Goal: Transaction & Acquisition: Book appointment/travel/reservation

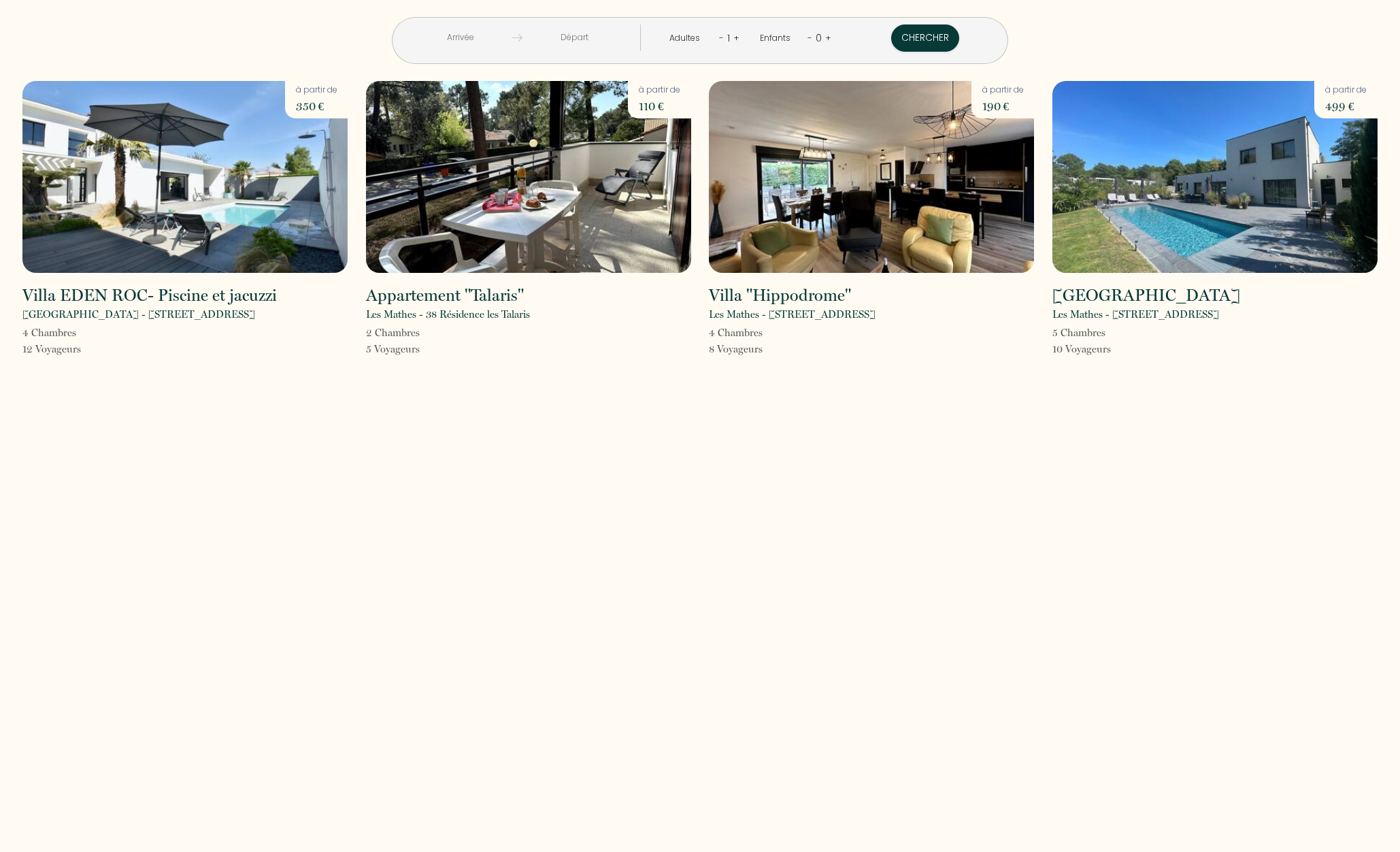
click at [206, 192] on img at bounding box center [185, 177] width 325 height 192
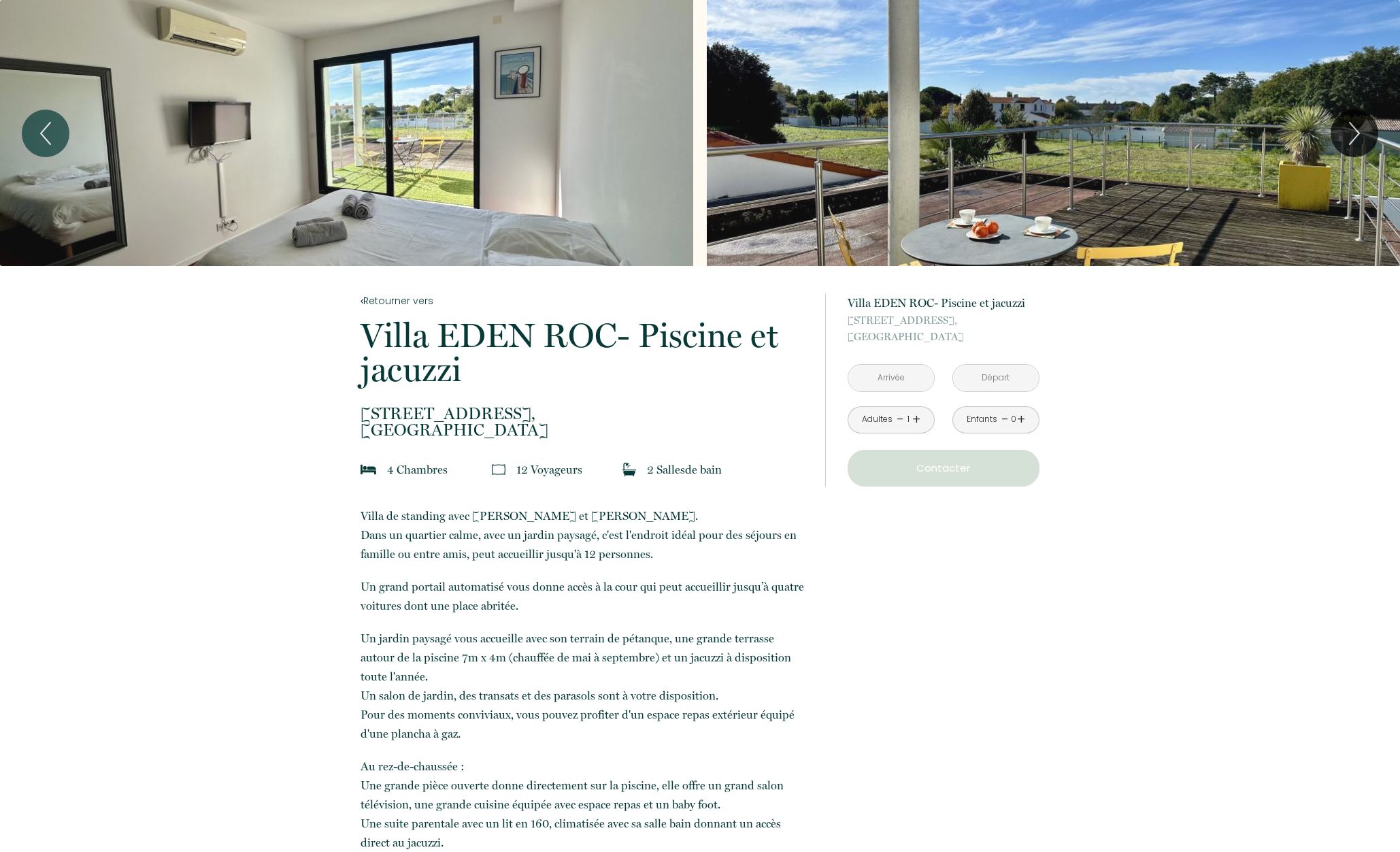
scroll to position [1, 0]
click at [1360, 135] on icon "Next" at bounding box center [1354, 133] width 28 height 41
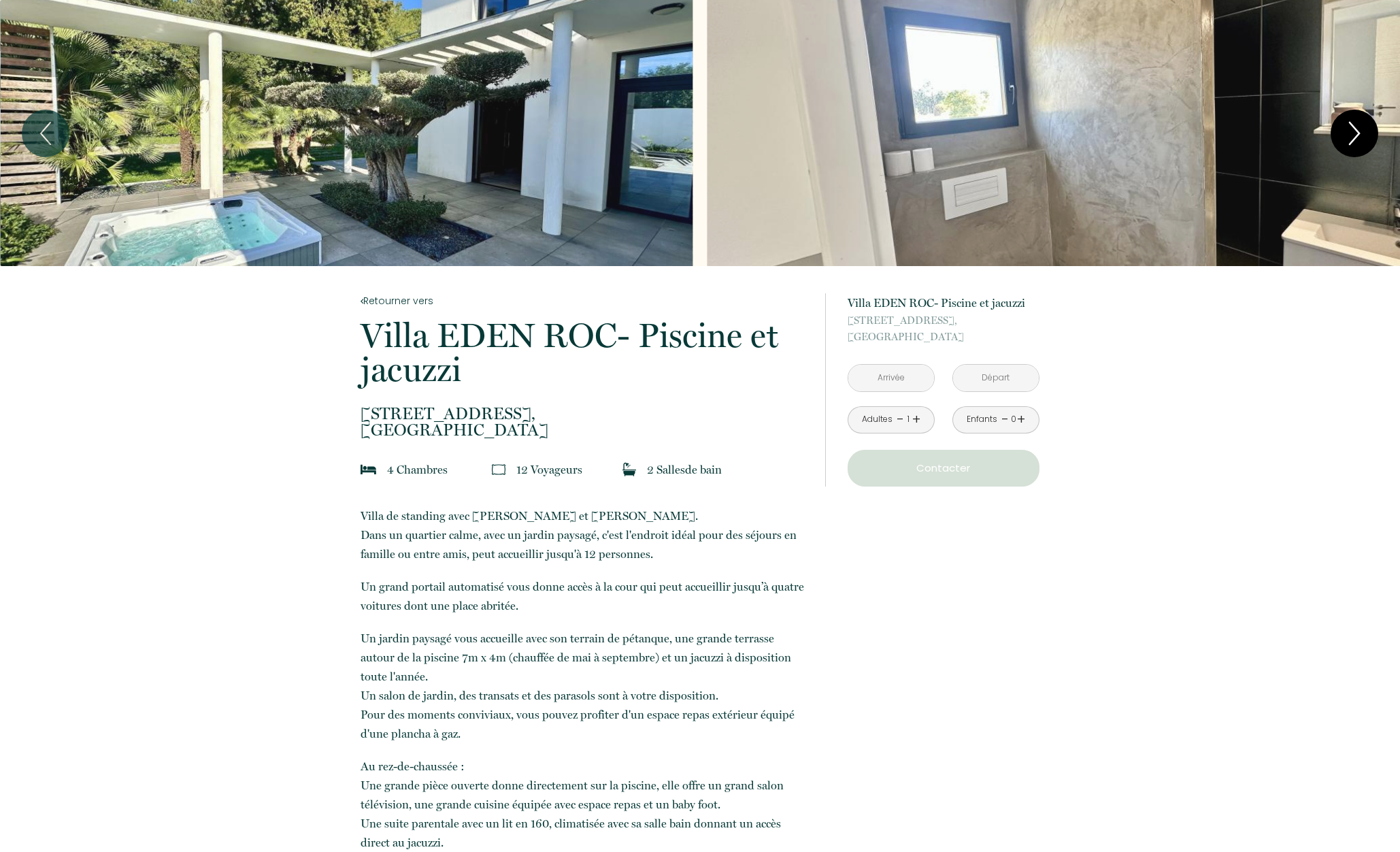
click at [1360, 135] on icon "Next" at bounding box center [1354, 133] width 28 height 41
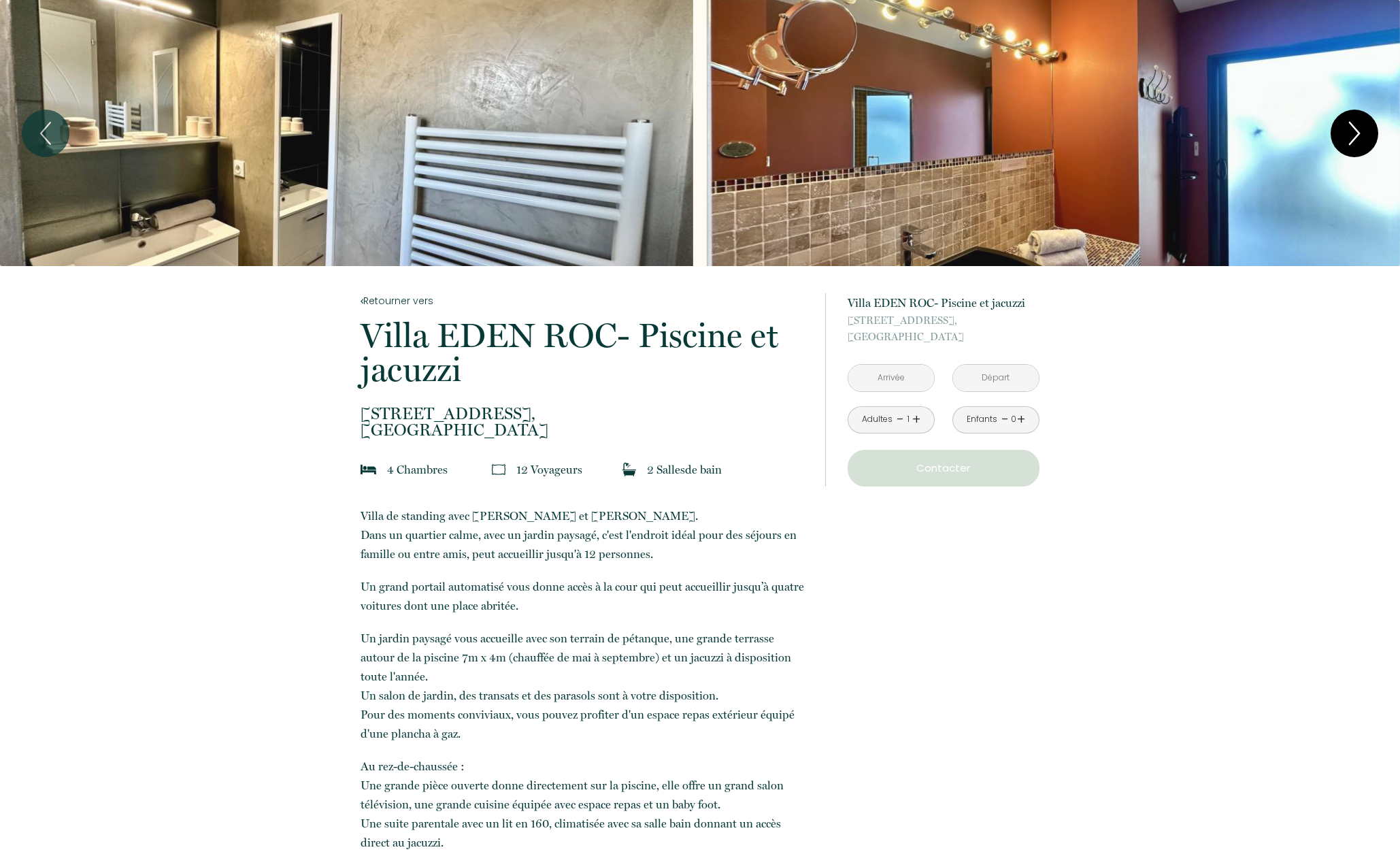
click at [1360, 135] on icon "Next" at bounding box center [1354, 133] width 28 height 41
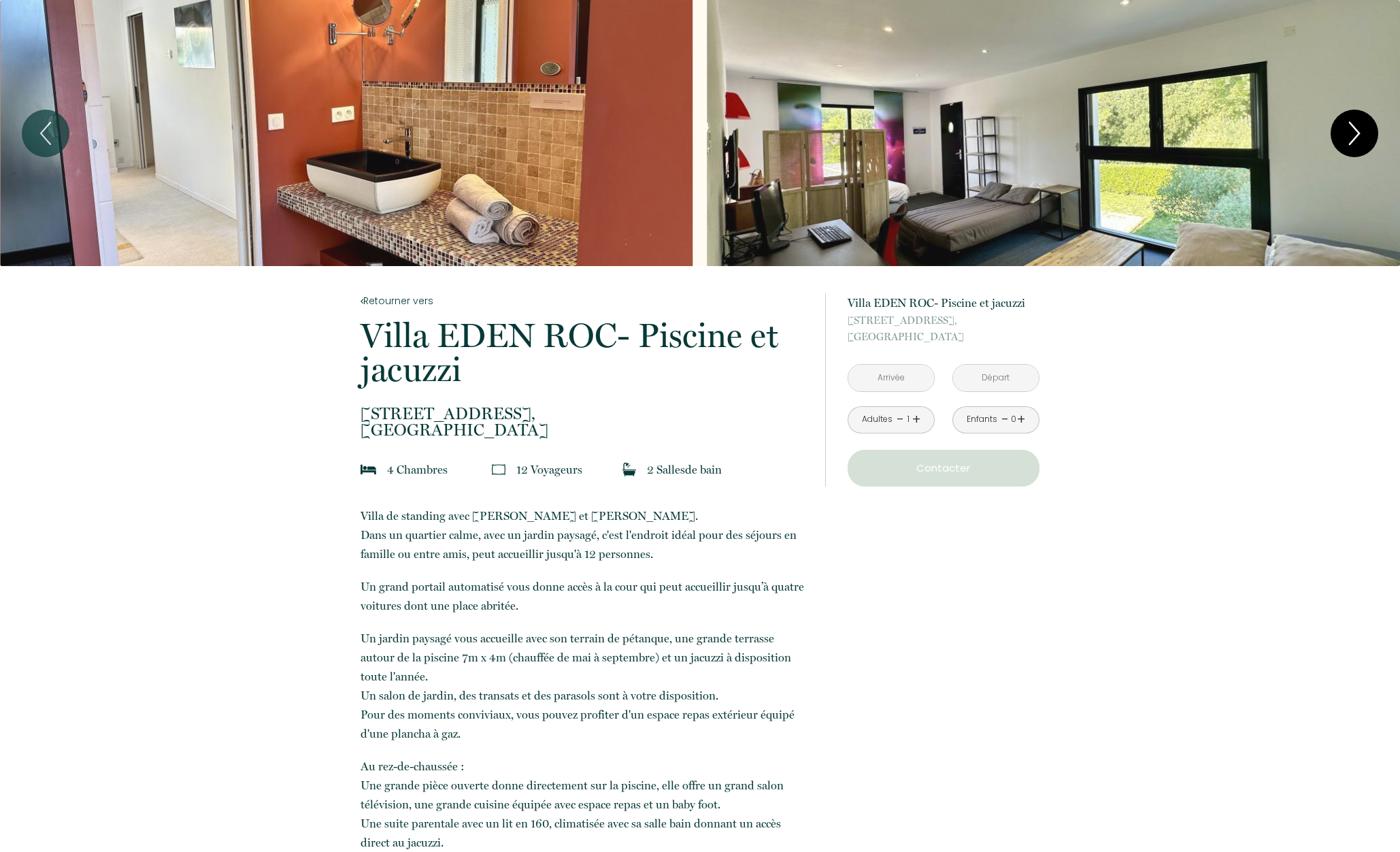
click at [1360, 135] on icon "Next" at bounding box center [1354, 133] width 28 height 41
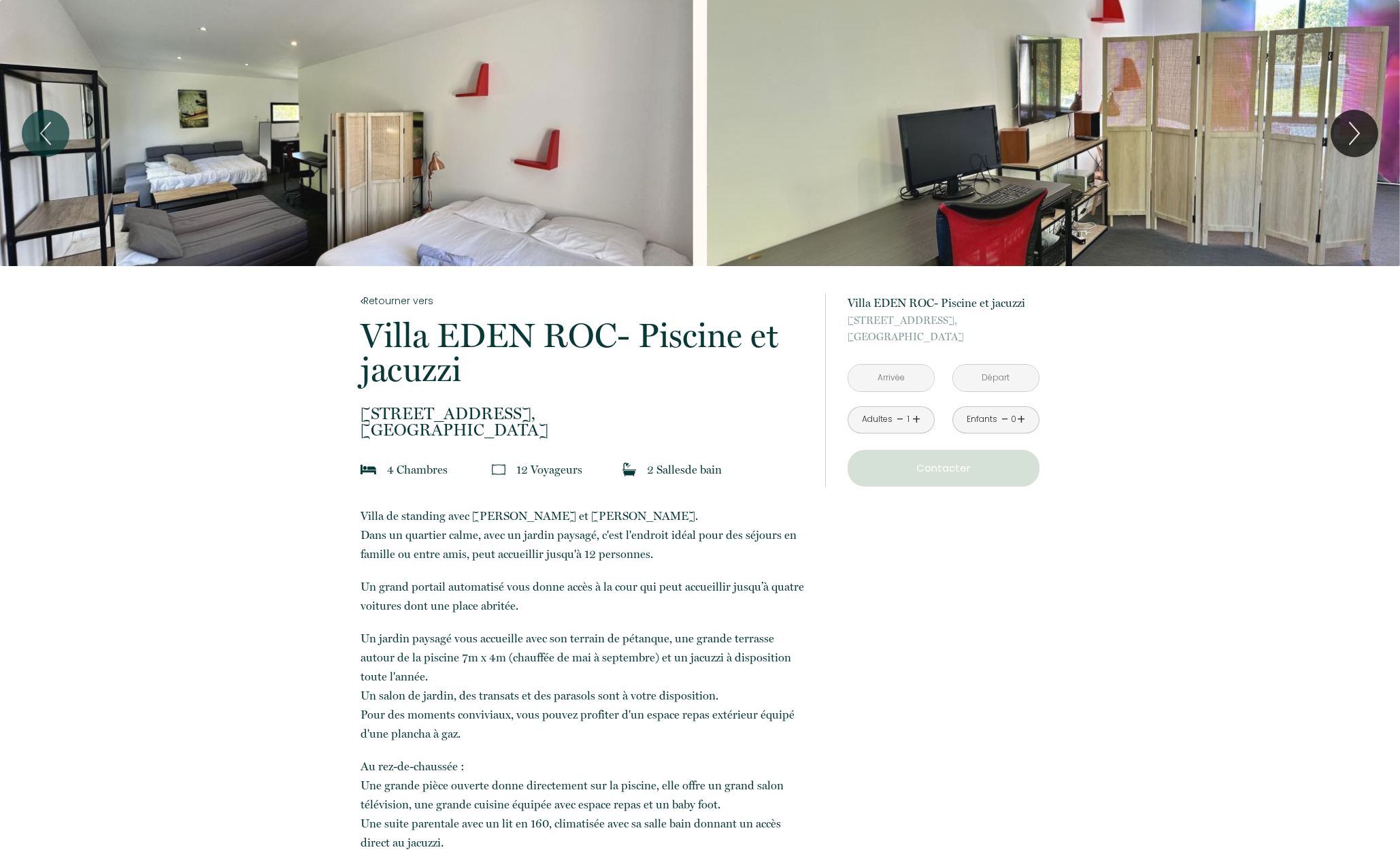
click at [1084, 142] on div "Slideshow" at bounding box center [1054, 133] width 694 height 266
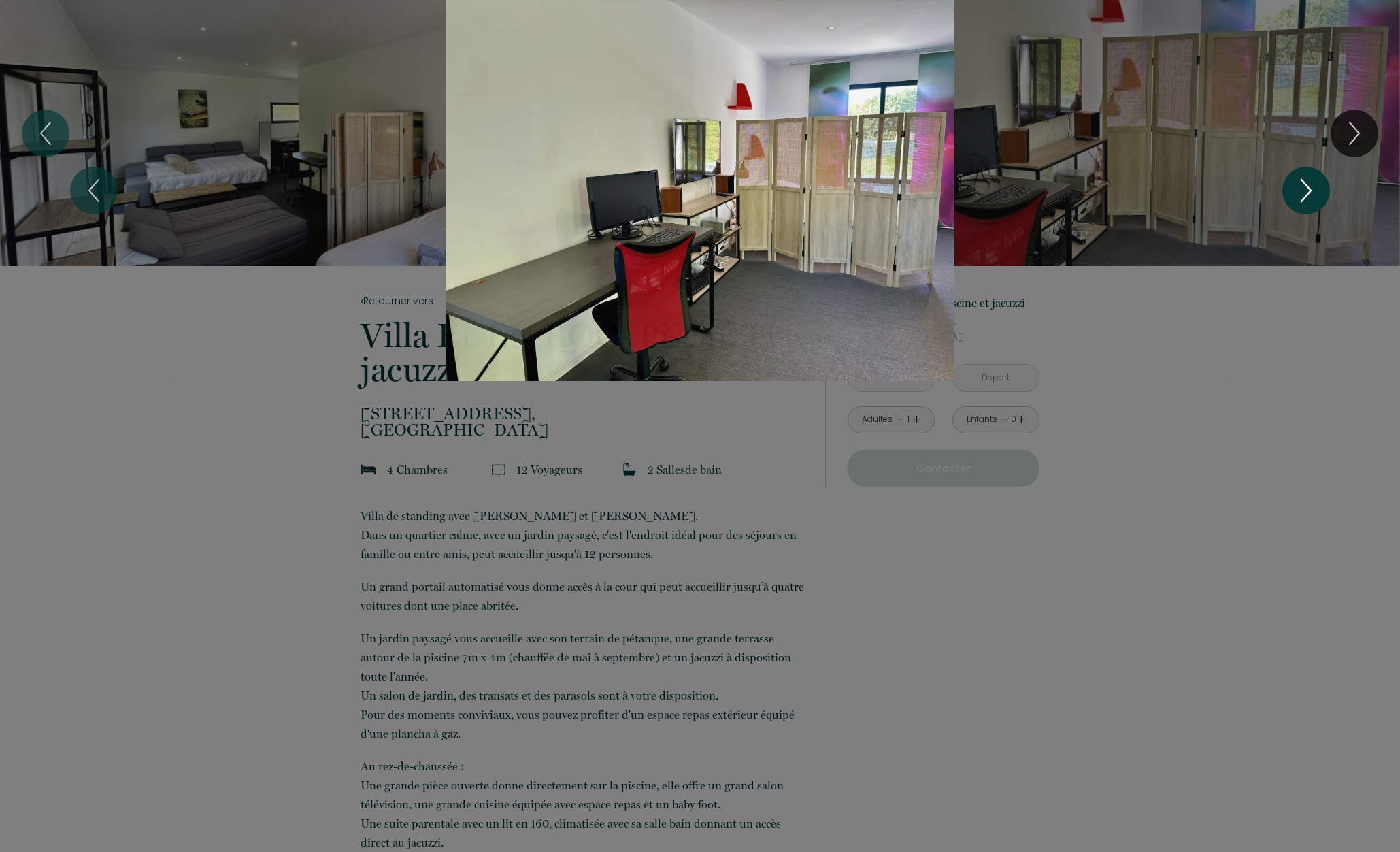
click at [1302, 185] on icon "Next" at bounding box center [1307, 190] width 28 height 41
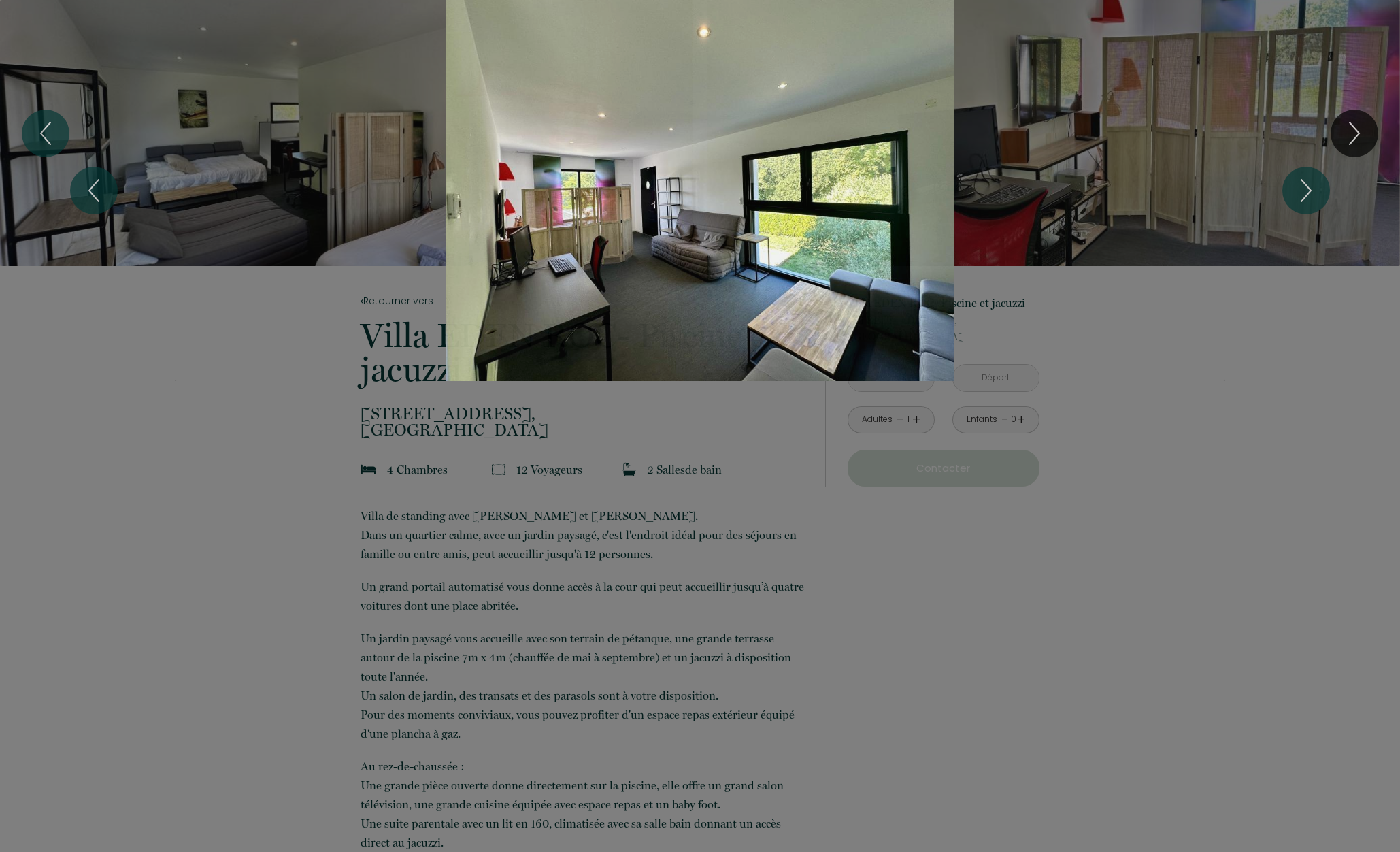
click at [1346, 132] on div "1 2 3 4 5 6 7 8 9 10 11 12 13 14 15 16 17 18 19 20 21 22 23 24 25" at bounding box center [700, 190] width 1400 height 381
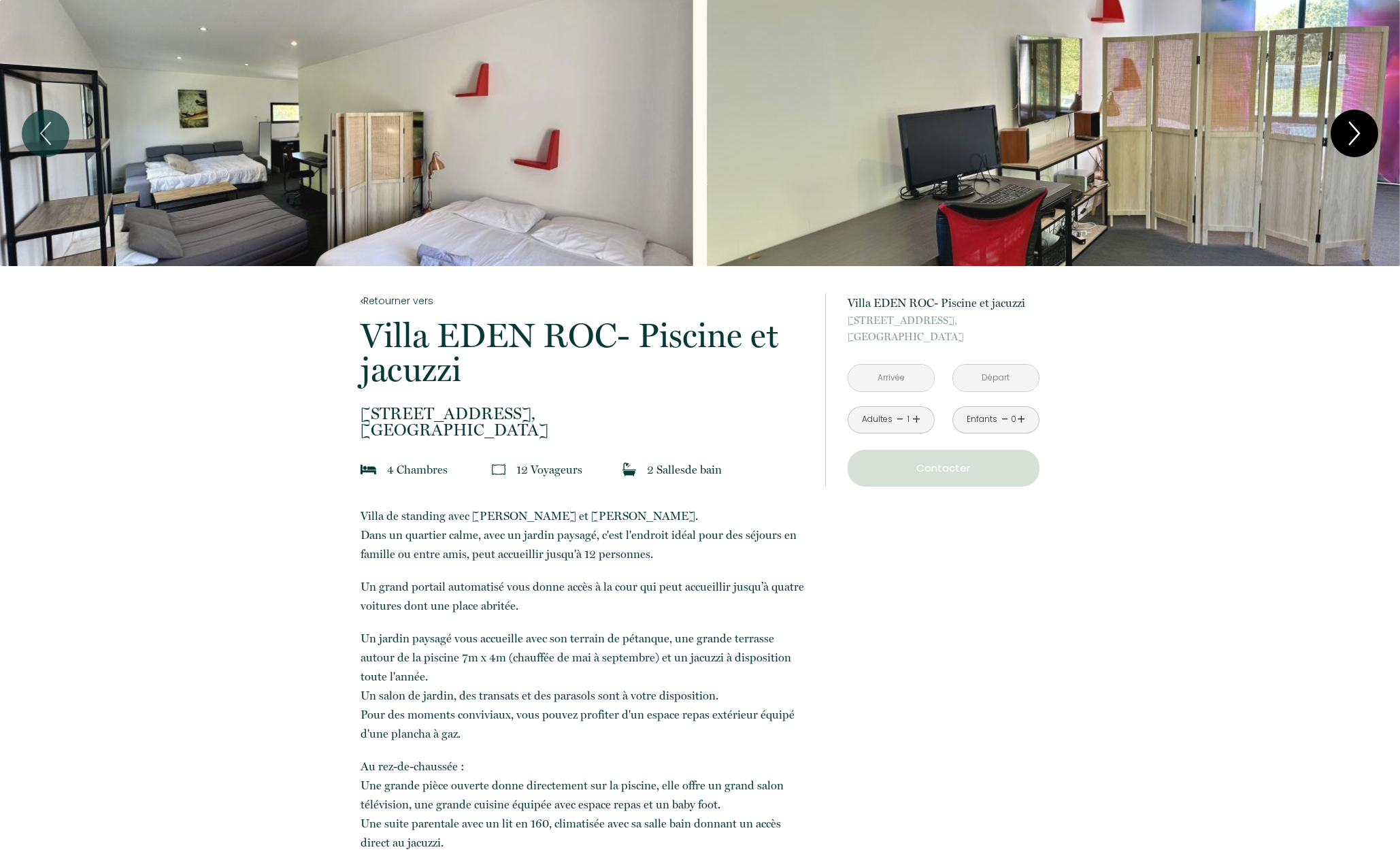
click at [1349, 133] on icon "Next" at bounding box center [1354, 133] width 28 height 41
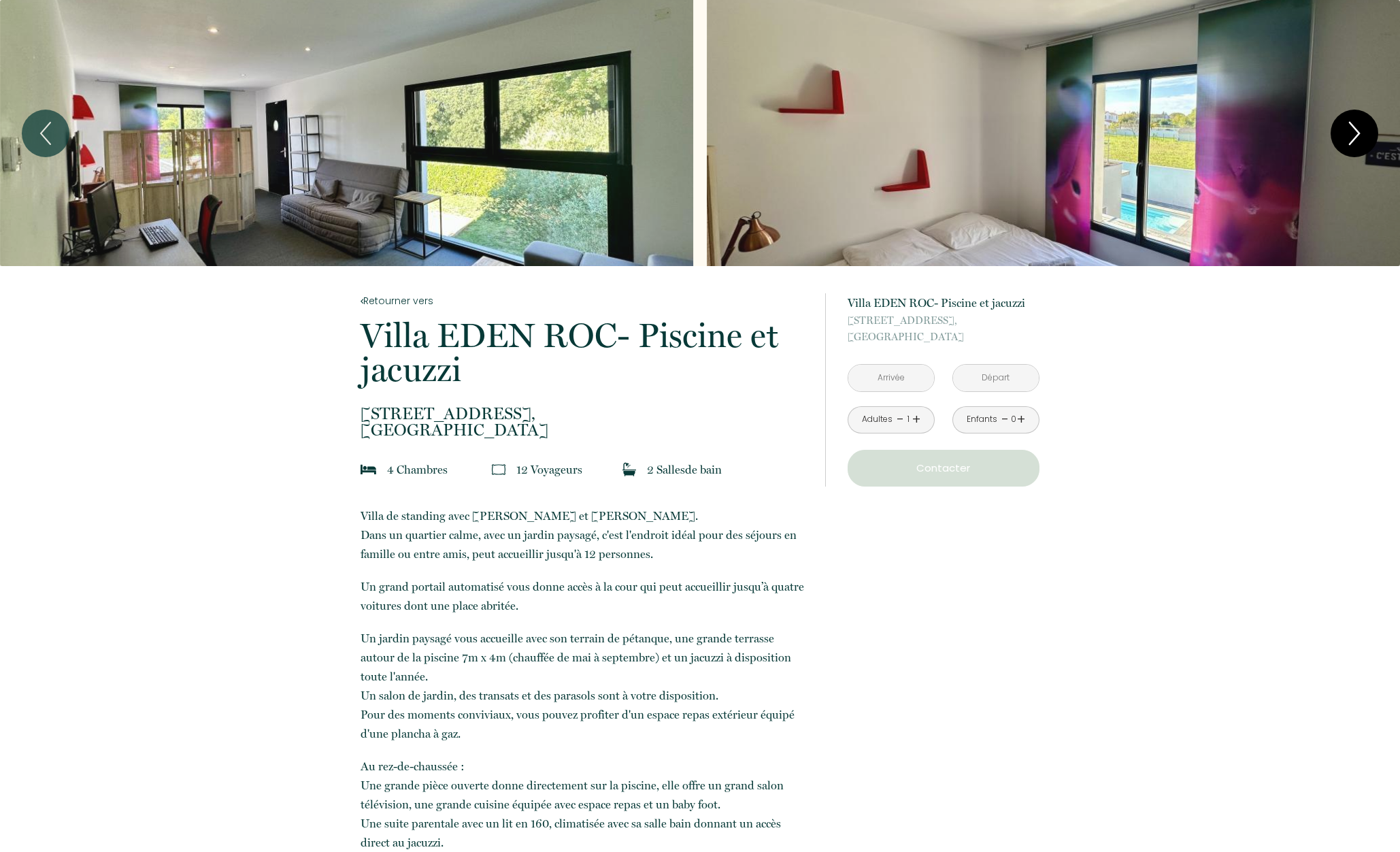
click at [1349, 133] on icon "Next" at bounding box center [1354, 133] width 28 height 41
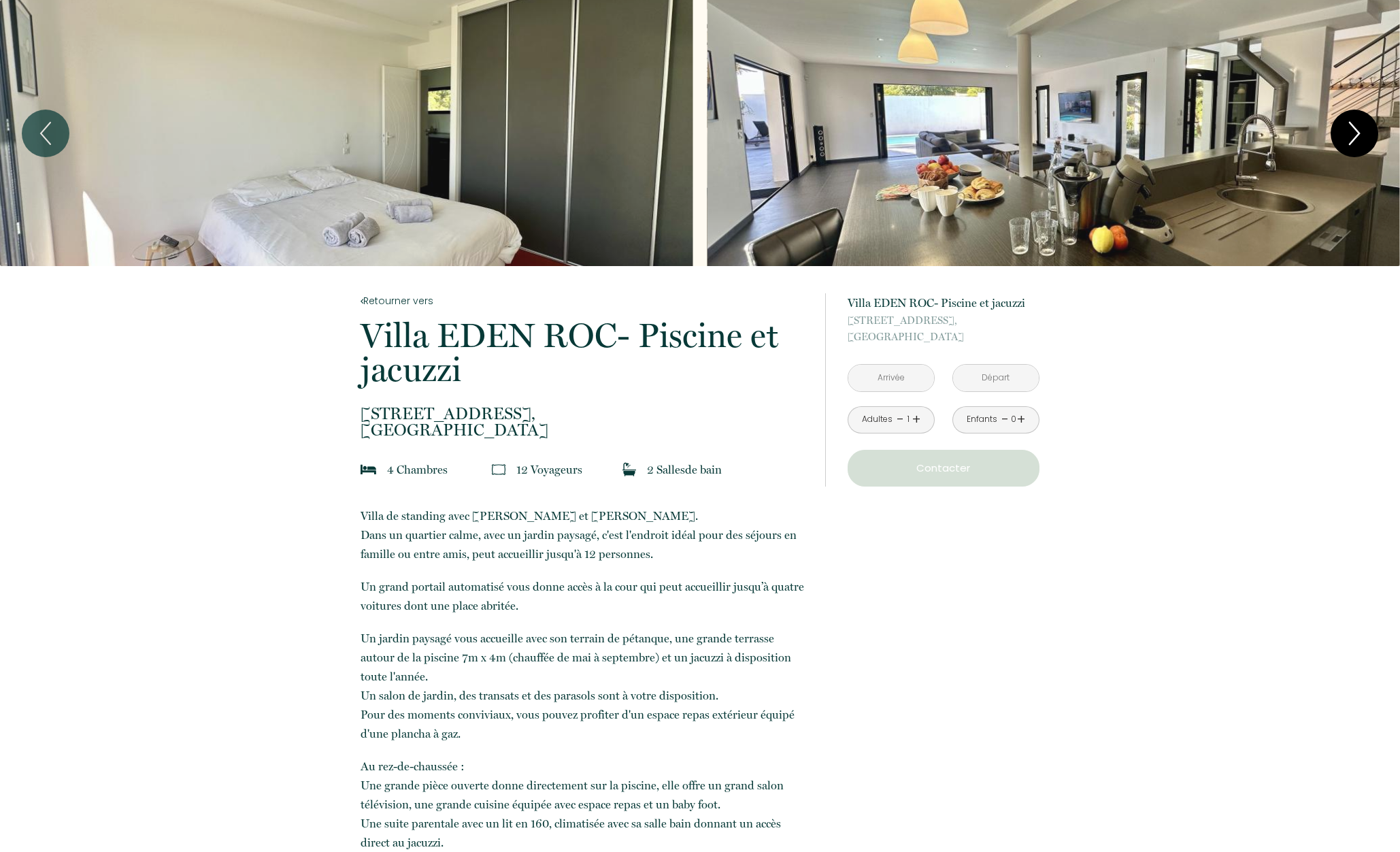
click at [1349, 133] on icon "Next" at bounding box center [1354, 133] width 28 height 41
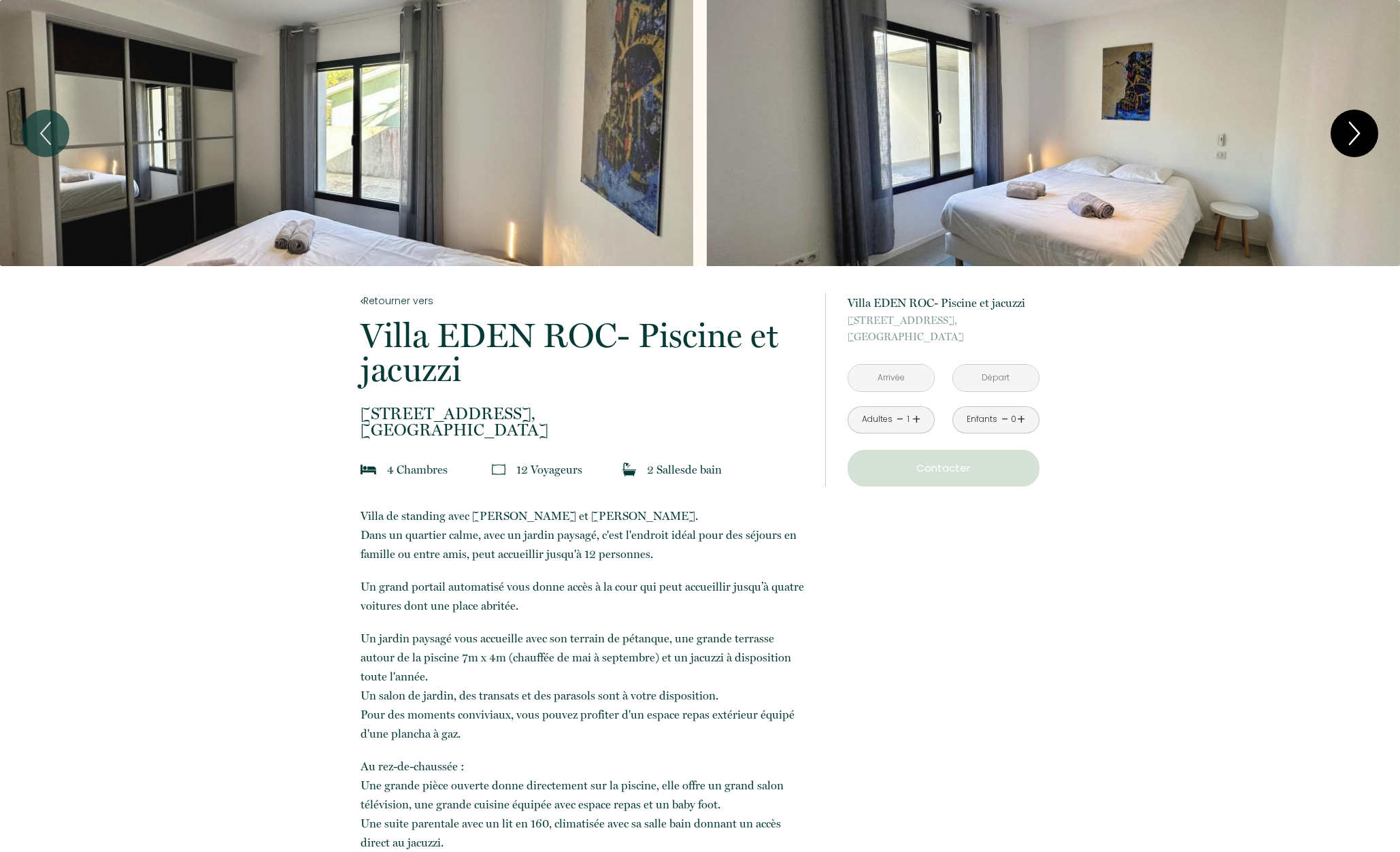
click at [1349, 133] on icon "Next" at bounding box center [1354, 133] width 28 height 41
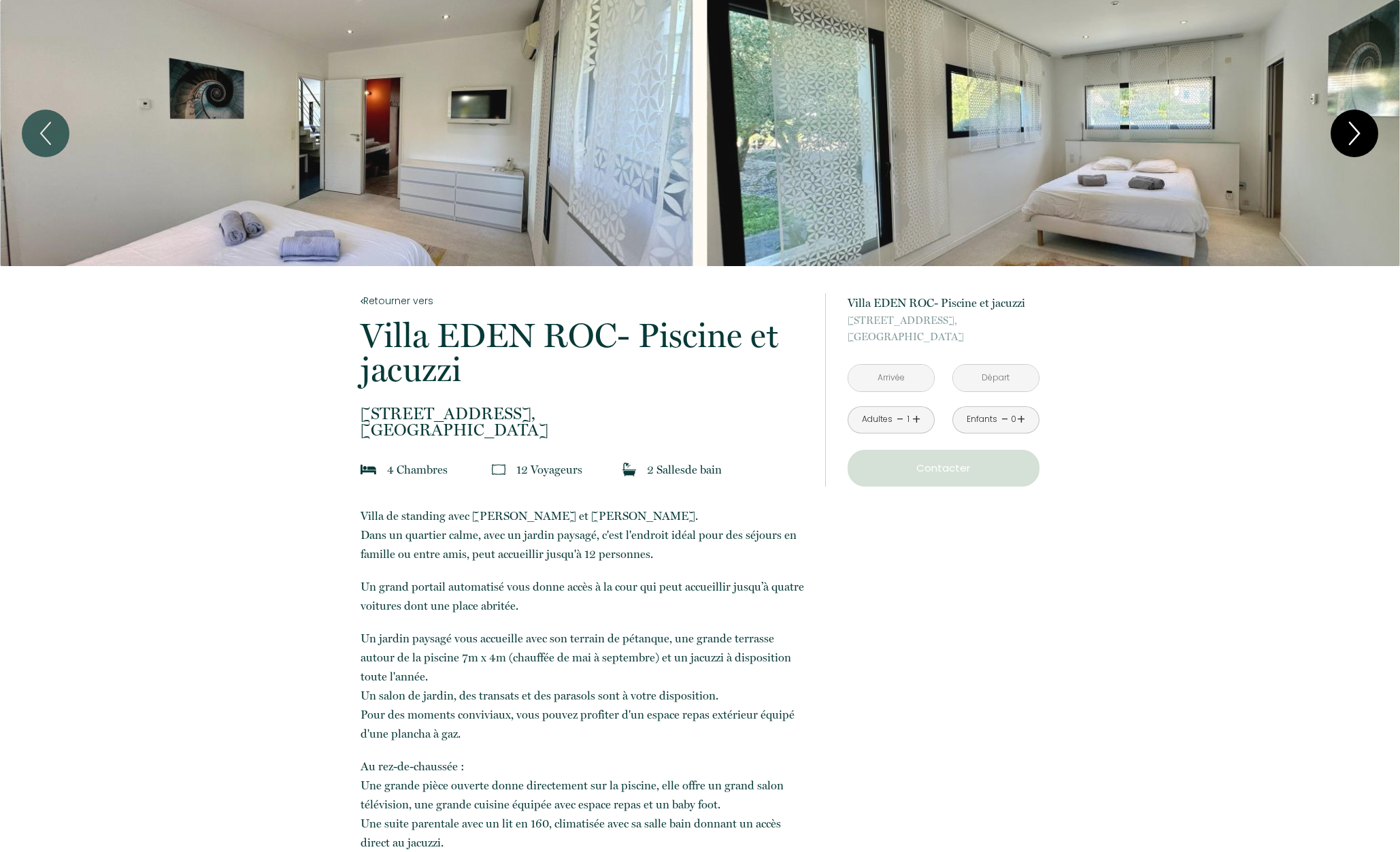
click at [1349, 133] on icon "Next" at bounding box center [1354, 133] width 28 height 41
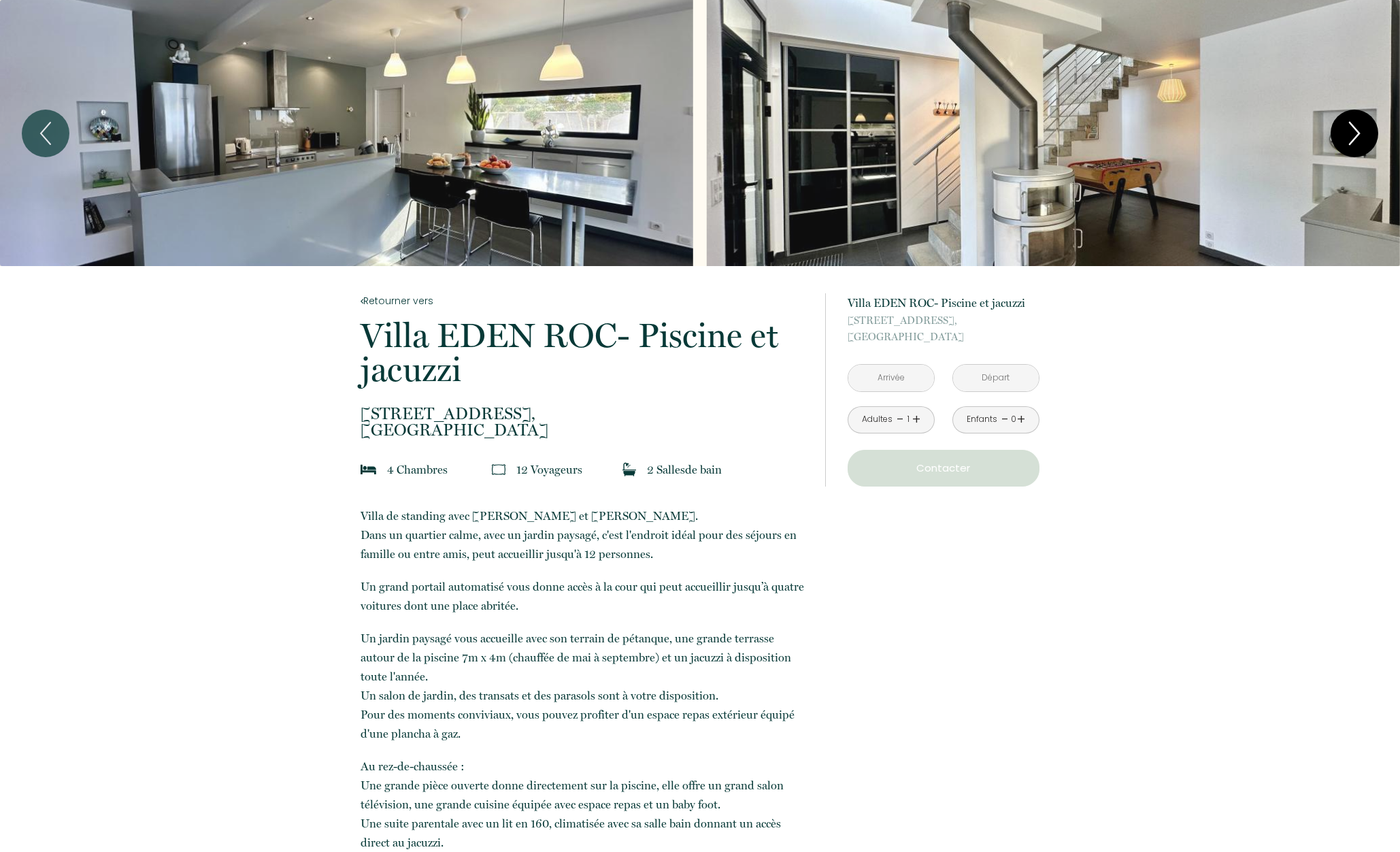
click at [1349, 133] on icon "Next" at bounding box center [1354, 133] width 28 height 41
